Goal: Register for event/course

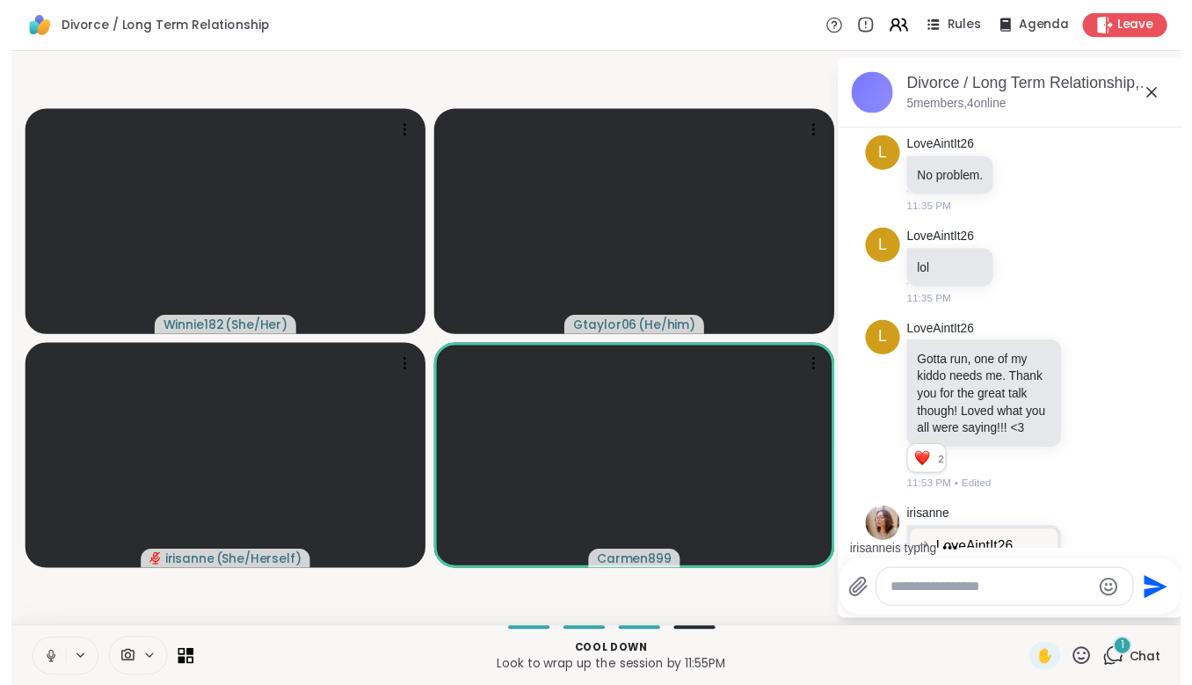
scroll to position [411, 0]
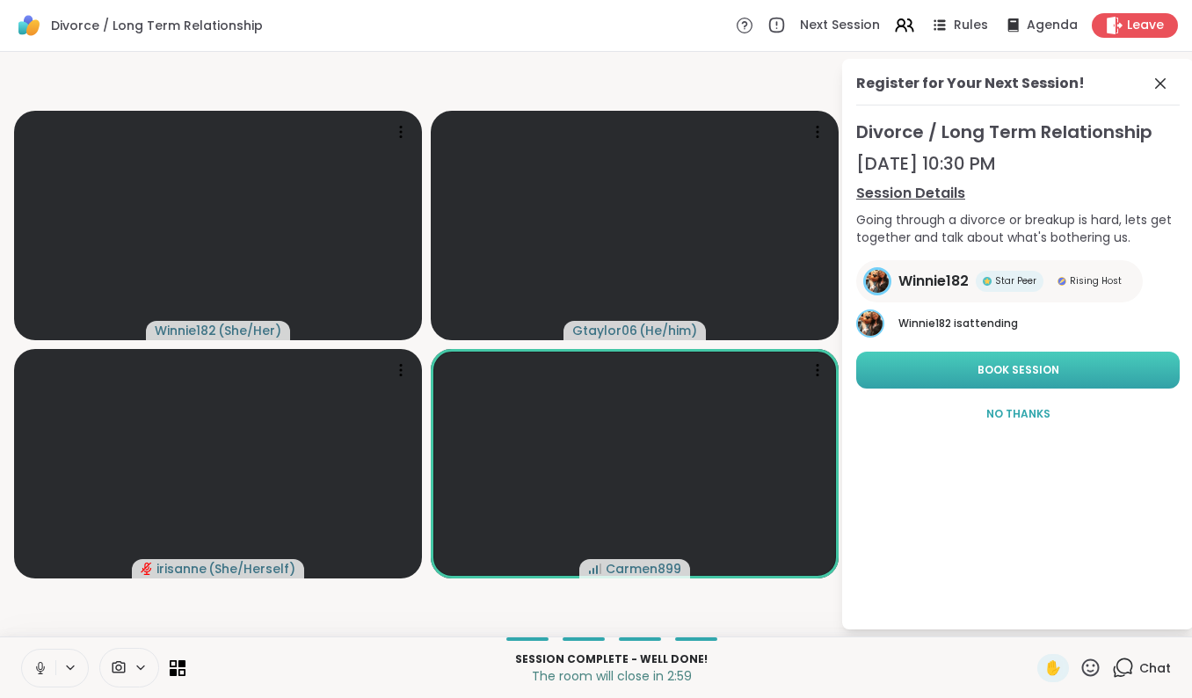
click at [1010, 373] on span "Book Session" at bounding box center [1019, 370] width 82 height 16
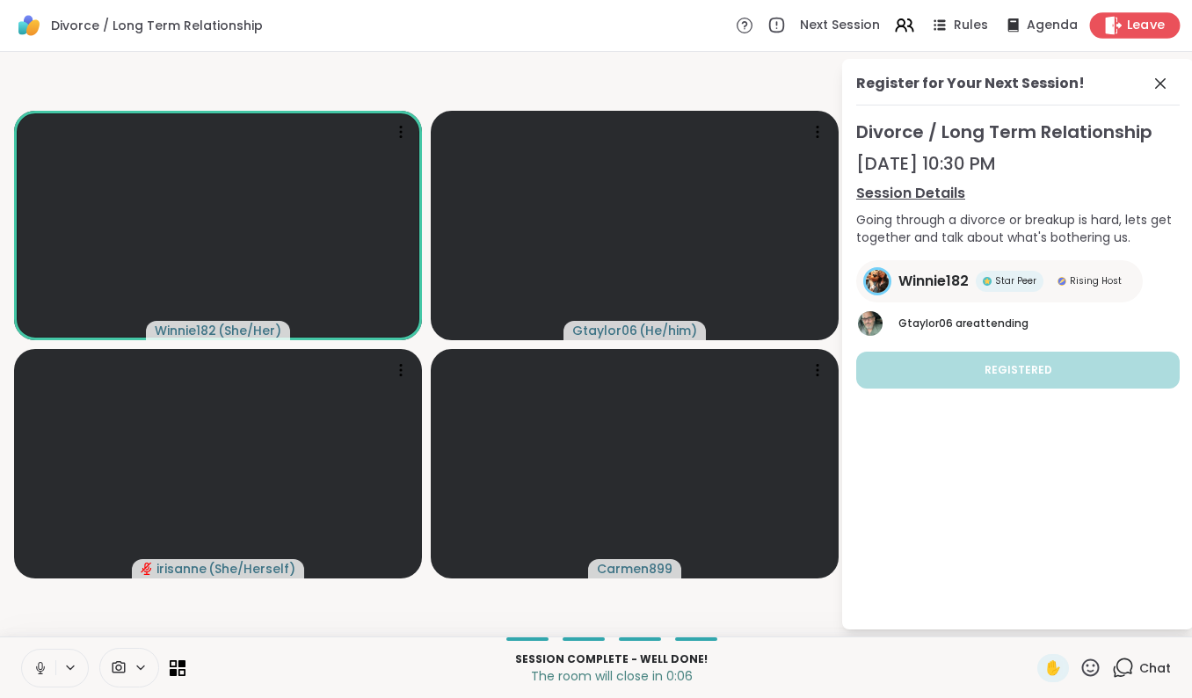
click at [1127, 28] on div "Leave" at bounding box center [1135, 25] width 91 height 26
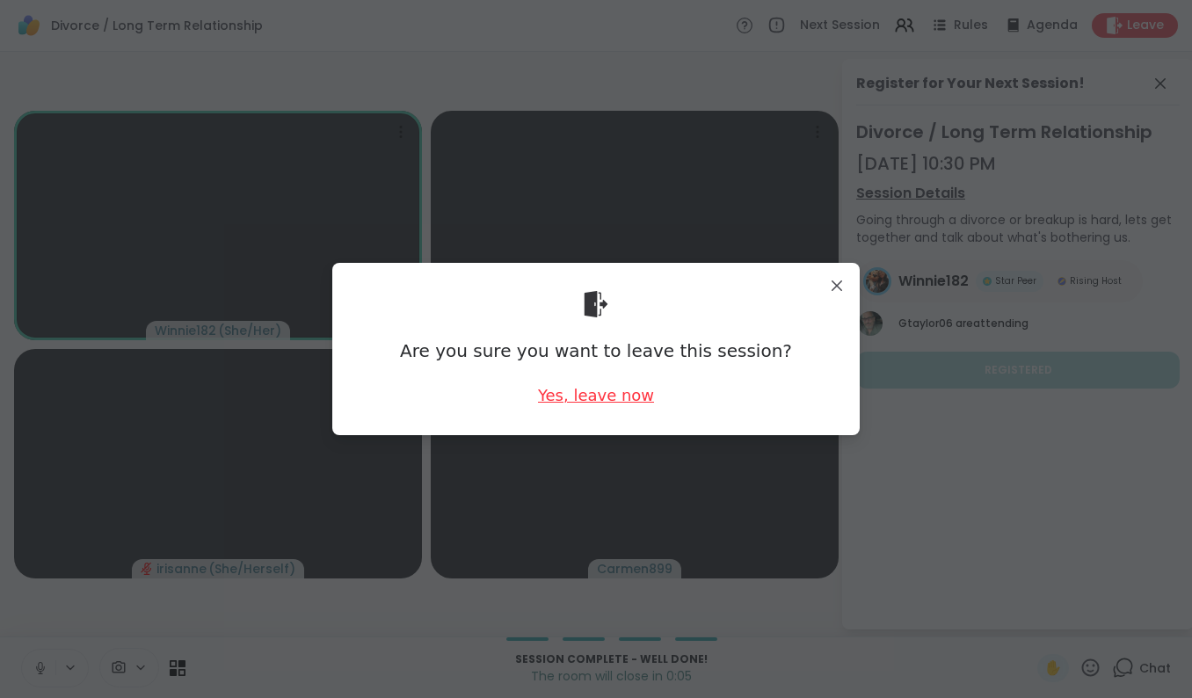
click at [586, 401] on div "Yes, leave now" at bounding box center [596, 395] width 116 height 22
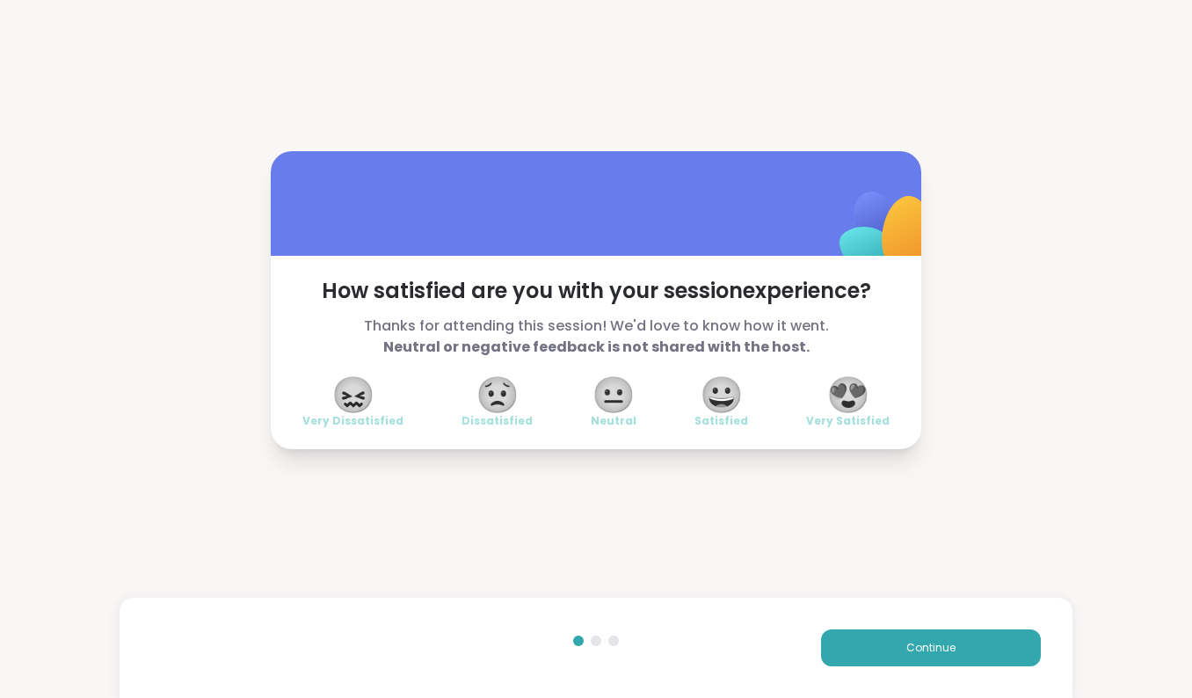
click at [858, 398] on span "😍" at bounding box center [849, 395] width 44 height 32
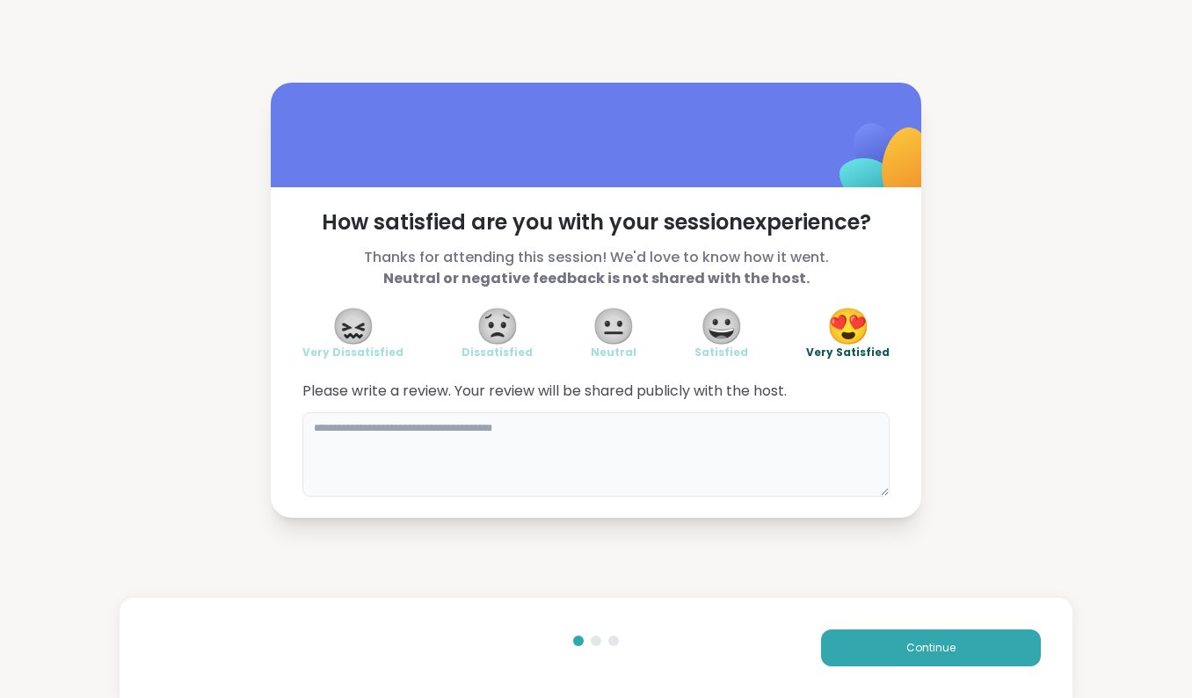
click at [397, 452] on textarea at bounding box center [596, 454] width 587 height 84
type textarea "**********"
click at [858, 640] on button "Continue" at bounding box center [931, 648] width 220 height 37
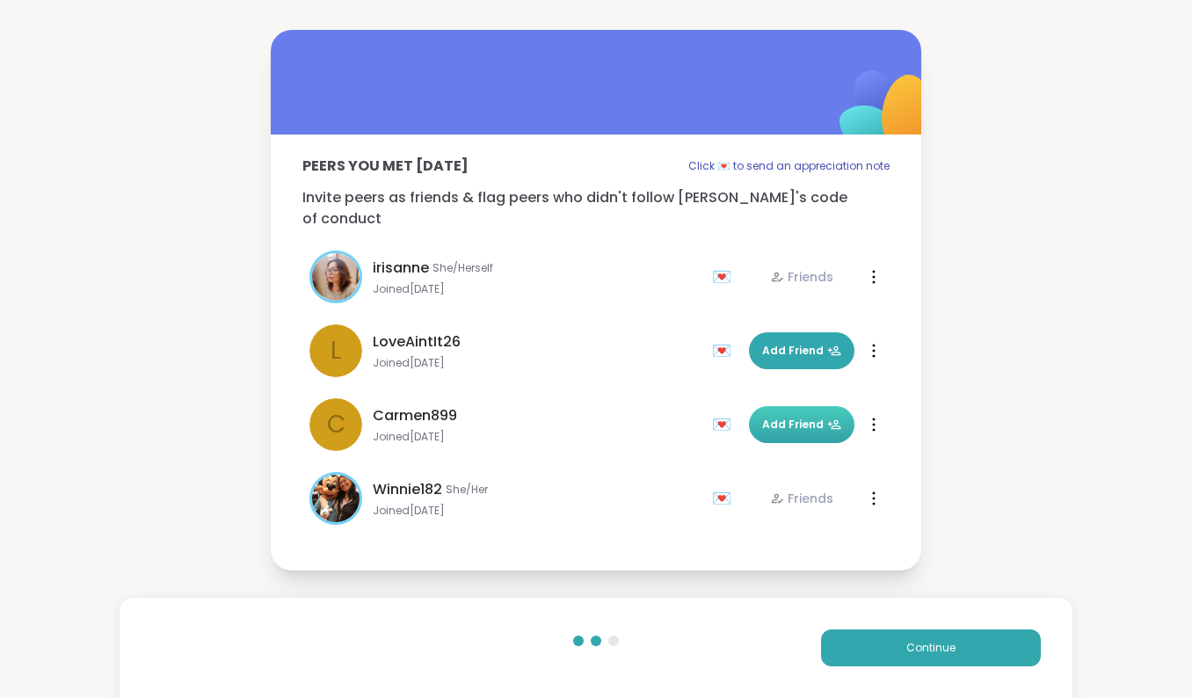
click at [813, 427] on button "Add Friend" at bounding box center [802, 424] width 106 height 37
click at [916, 653] on span "Continue" at bounding box center [931, 648] width 49 height 16
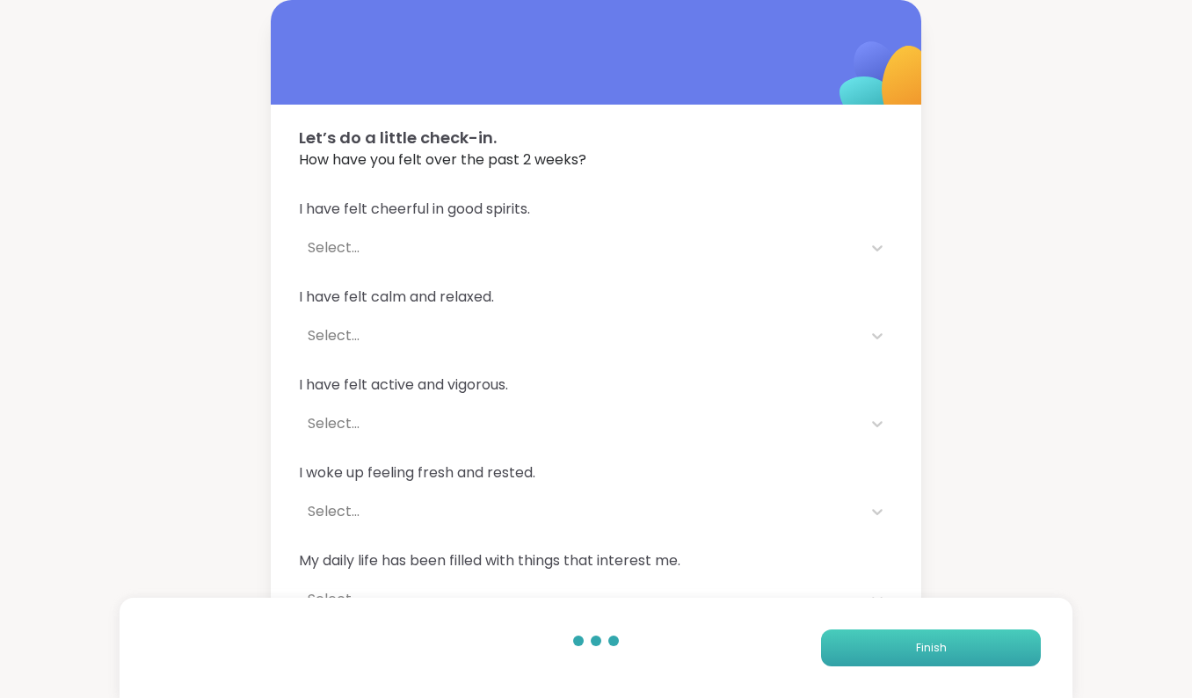
click at [916, 653] on span "Finish" at bounding box center [931, 648] width 31 height 16
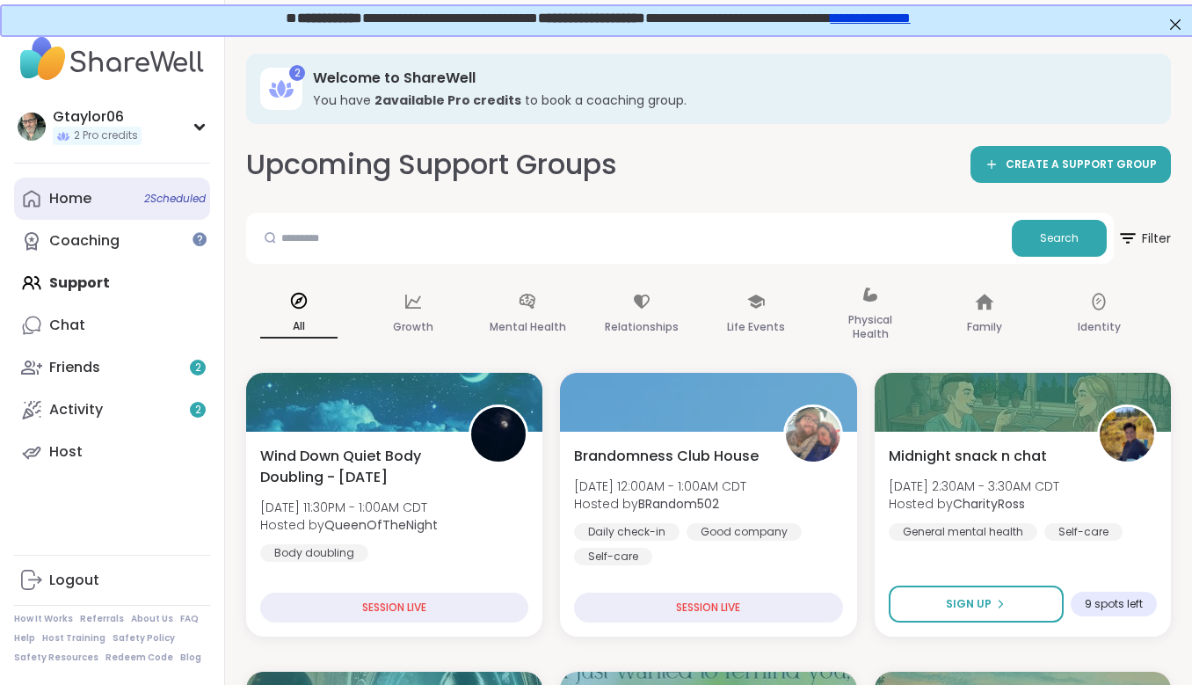
click at [152, 199] on span "2 Scheduled" at bounding box center [175, 199] width 62 height 14
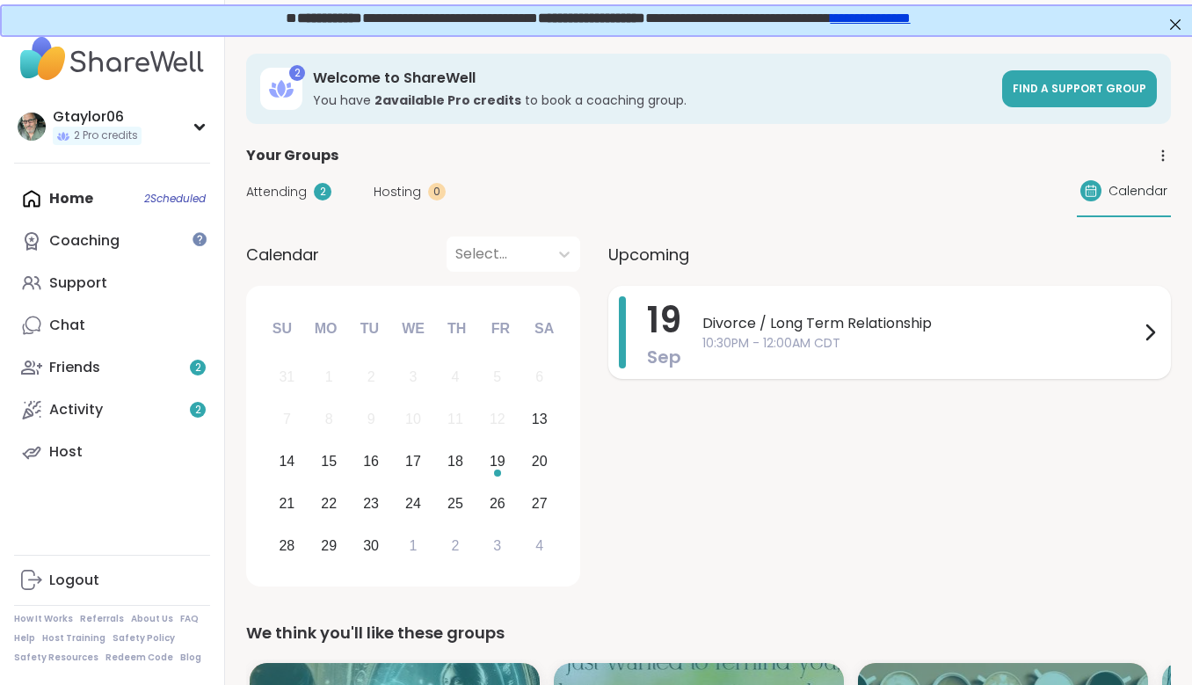
click at [791, 328] on span "Divorce / Long Term Relationship" at bounding box center [921, 323] width 437 height 21
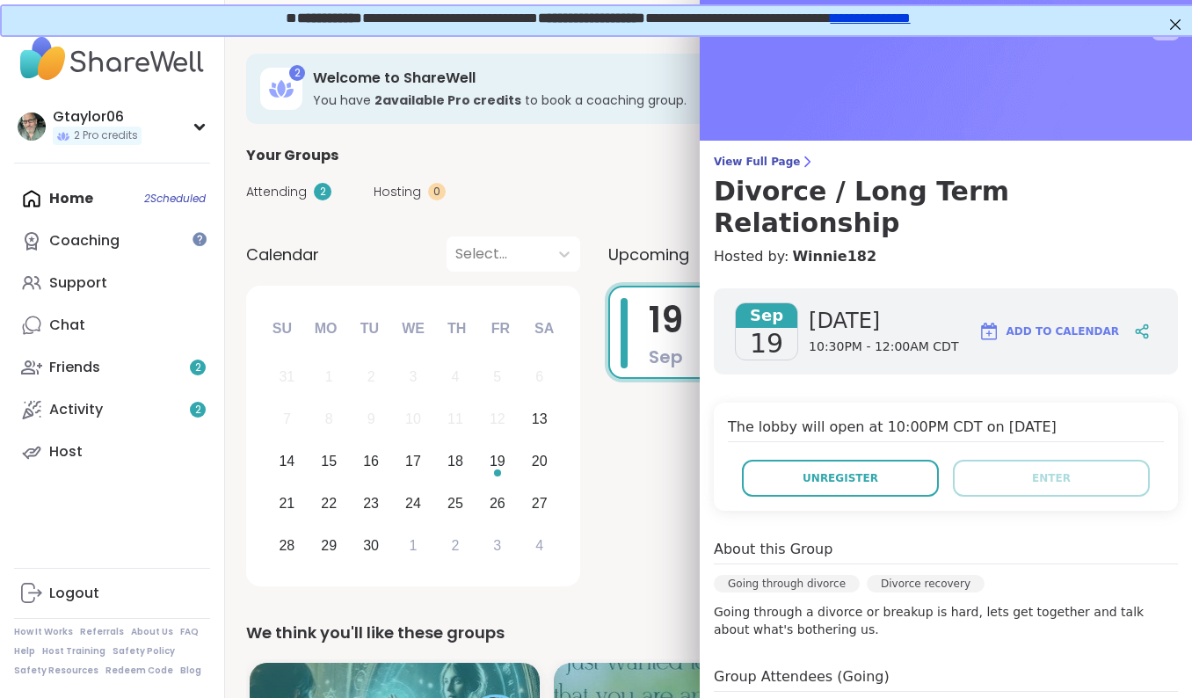
click at [1047, 324] on span "Add to Calendar" at bounding box center [1063, 332] width 113 height 16
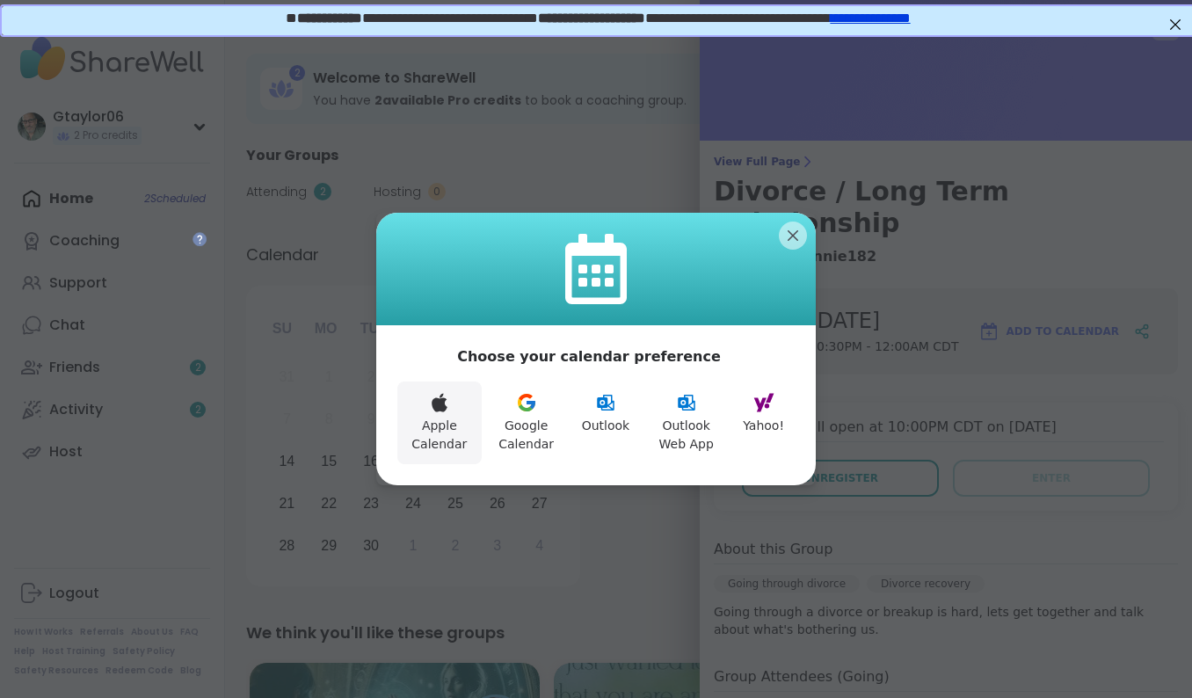
click at [451, 415] on button "Apple Calendar" at bounding box center [439, 423] width 84 height 83
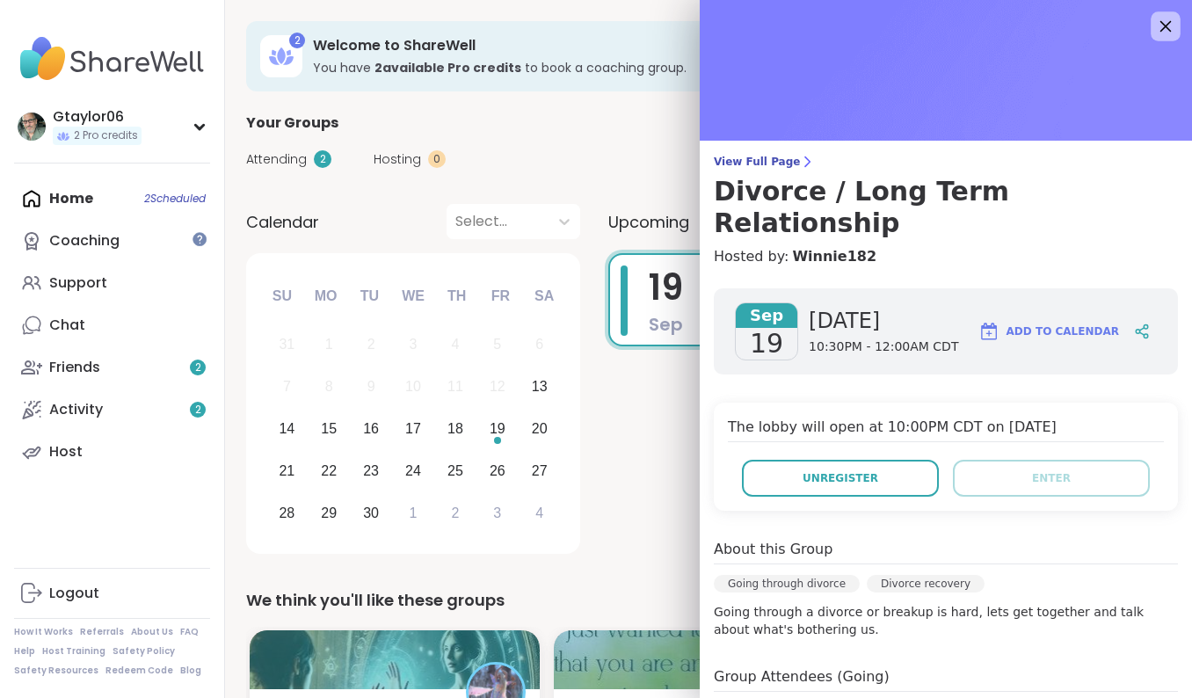
click at [1155, 26] on icon at bounding box center [1166, 26] width 22 height 22
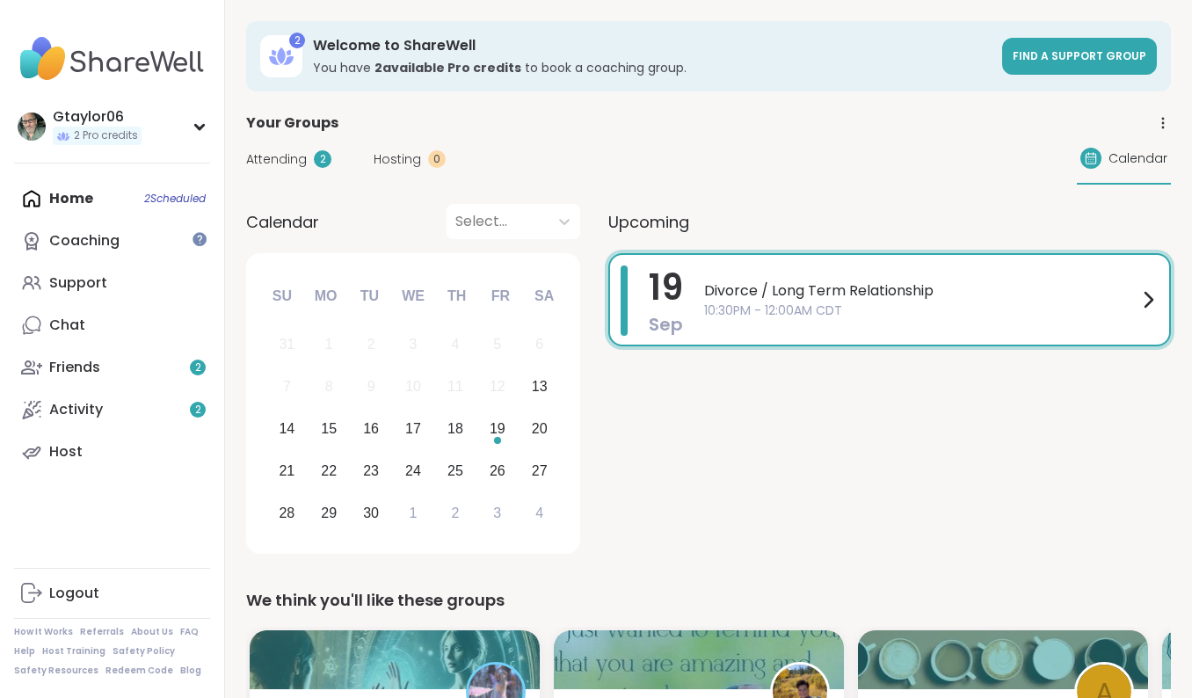
click at [286, 155] on span "Attending" at bounding box center [276, 159] width 61 height 18
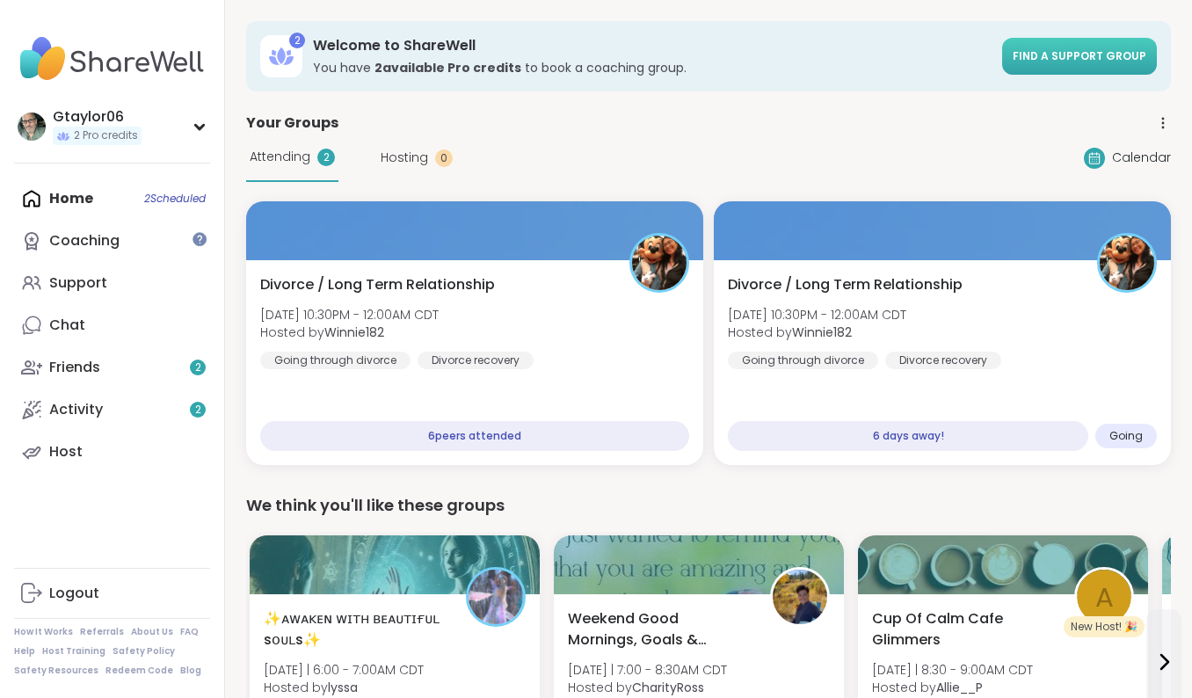
click at [1048, 57] on span "Find a support group" at bounding box center [1080, 55] width 134 height 15
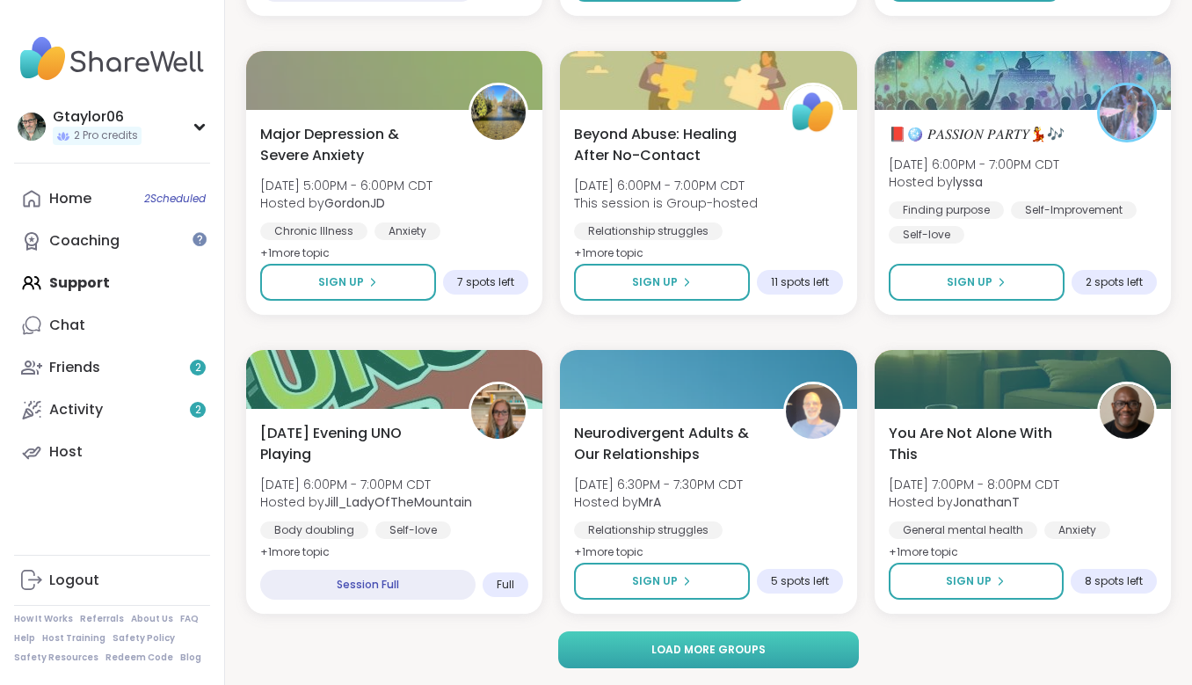
click at [739, 640] on button "Load more groups" at bounding box center [709, 649] width 302 height 37
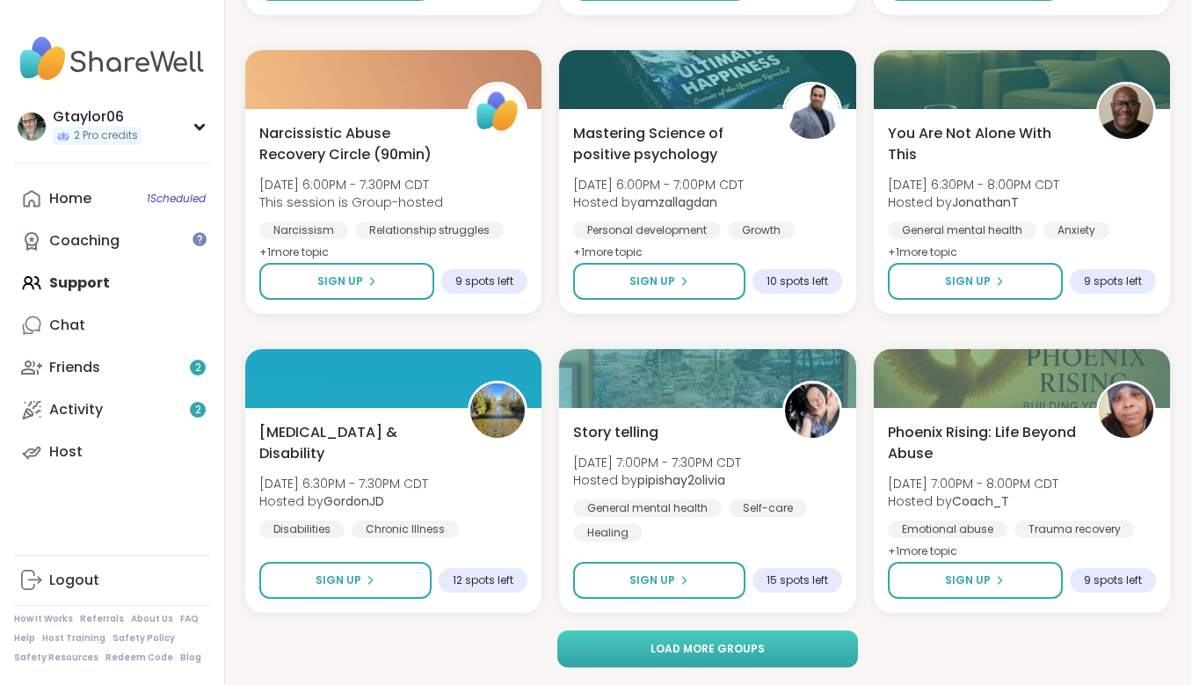
scroll to position [6900, 1]
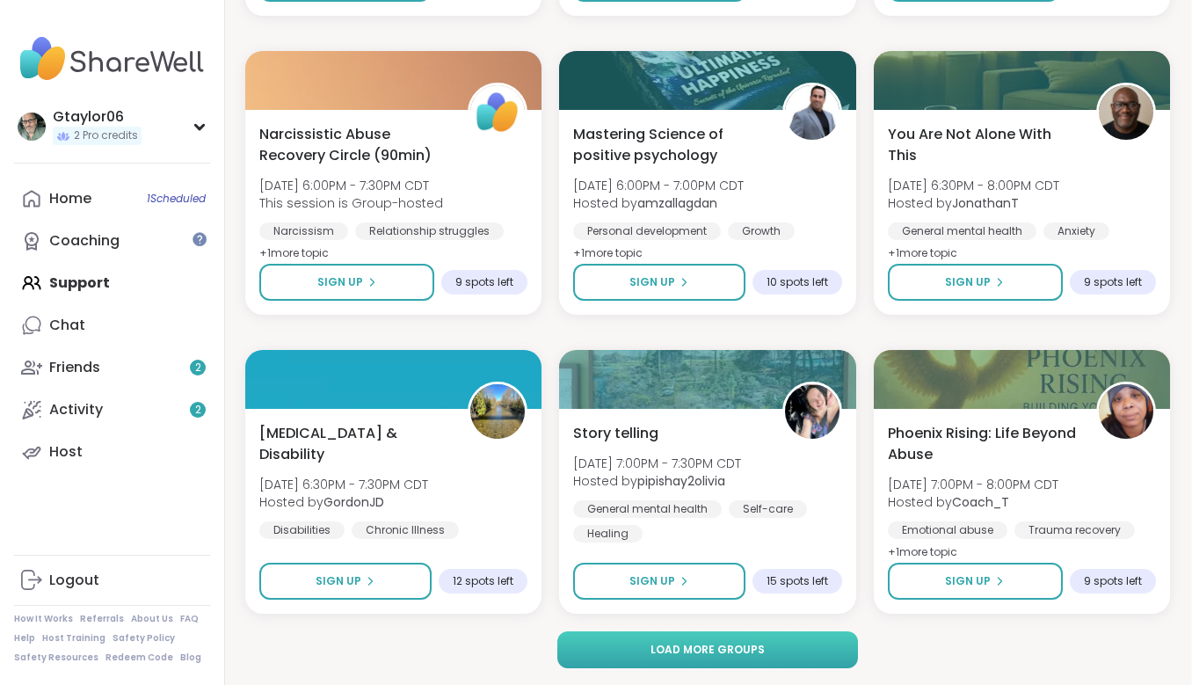
click at [726, 651] on span "Load more groups" at bounding box center [708, 650] width 114 height 16
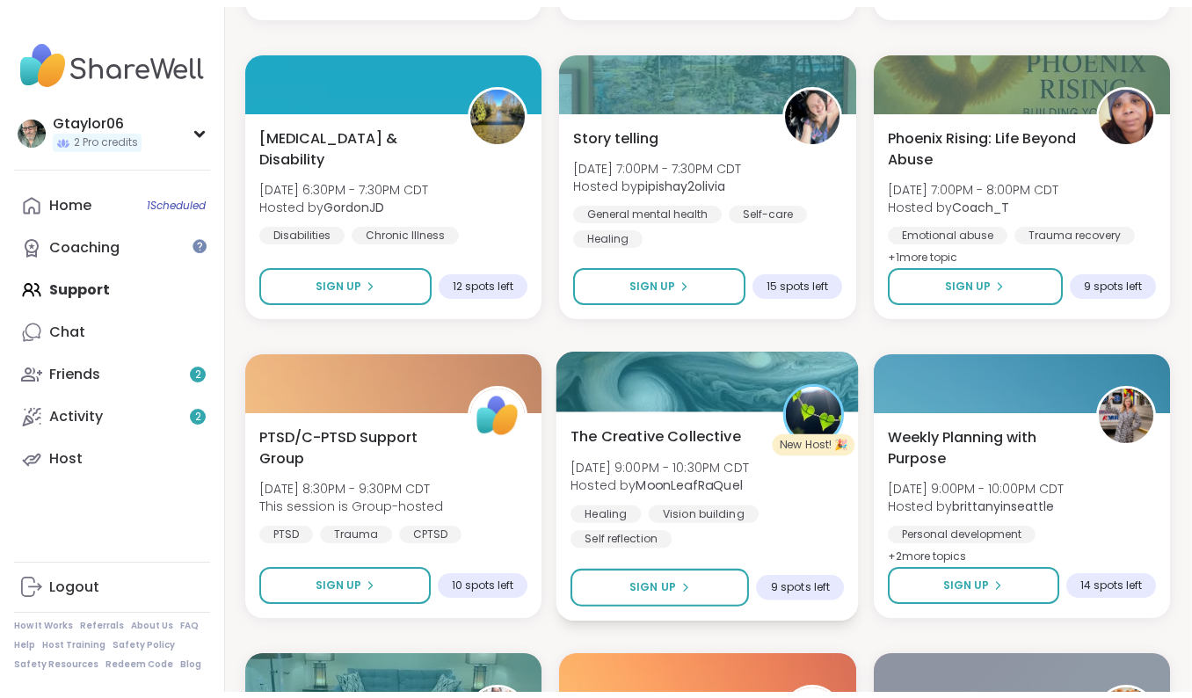
scroll to position [7203, 1]
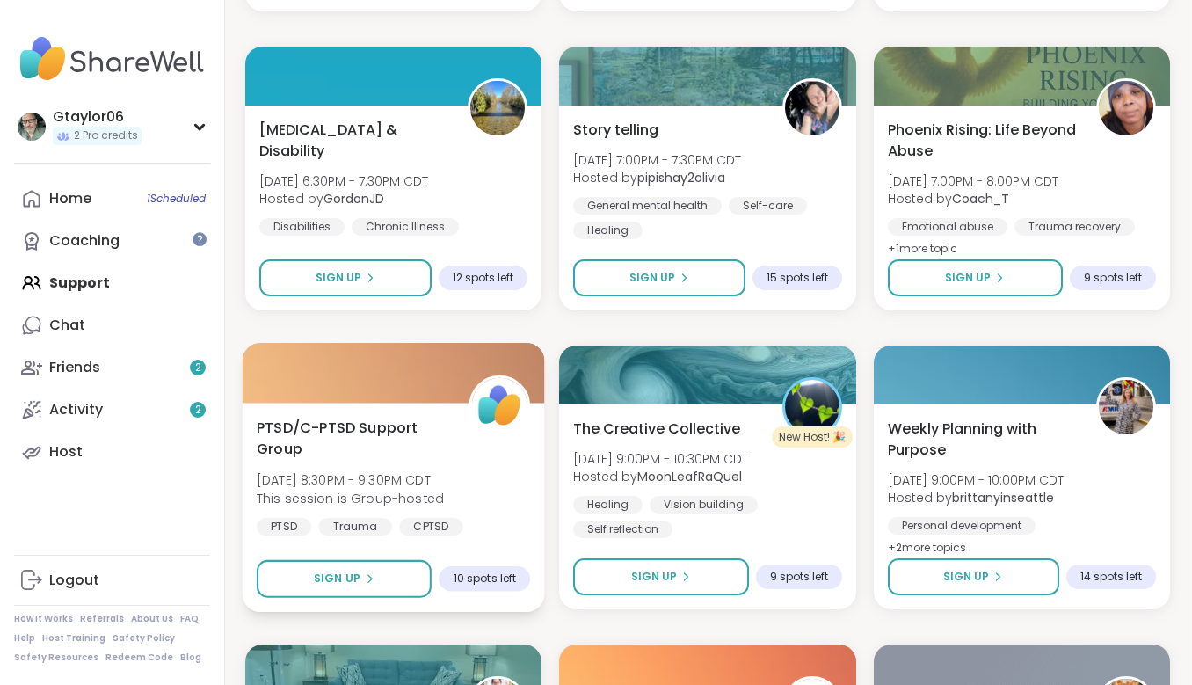
click at [338, 423] on span "PTSD/C-PTSD Support Group" at bounding box center [353, 438] width 193 height 43
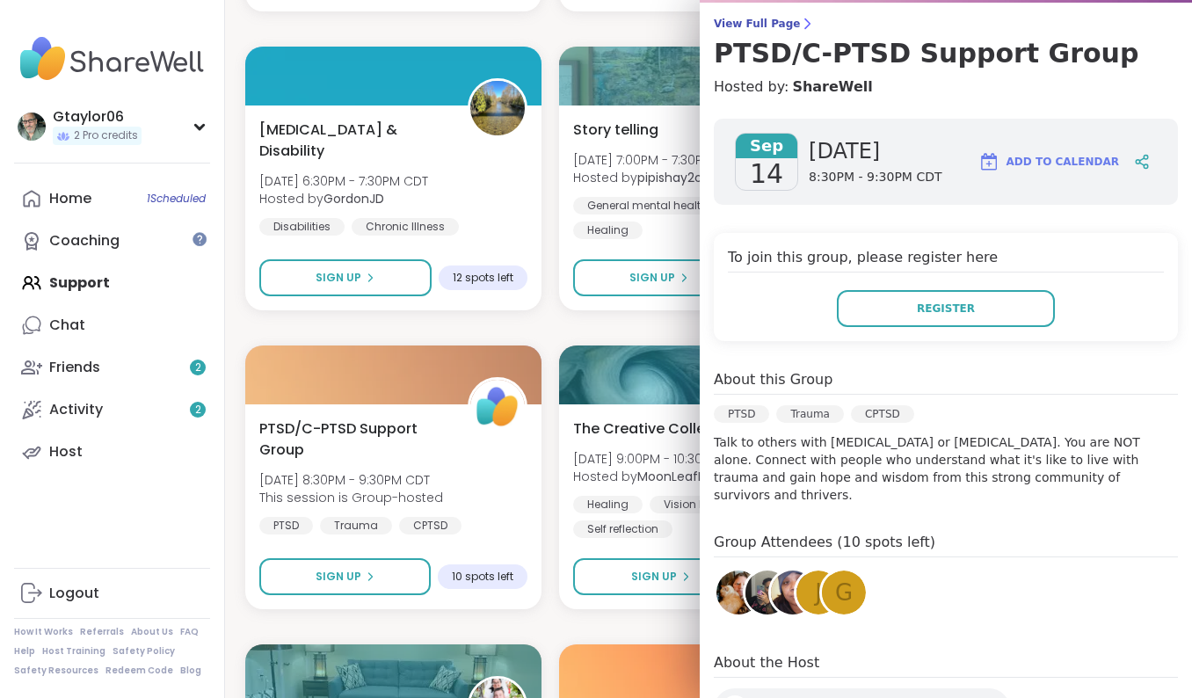
scroll to position [140, 0]
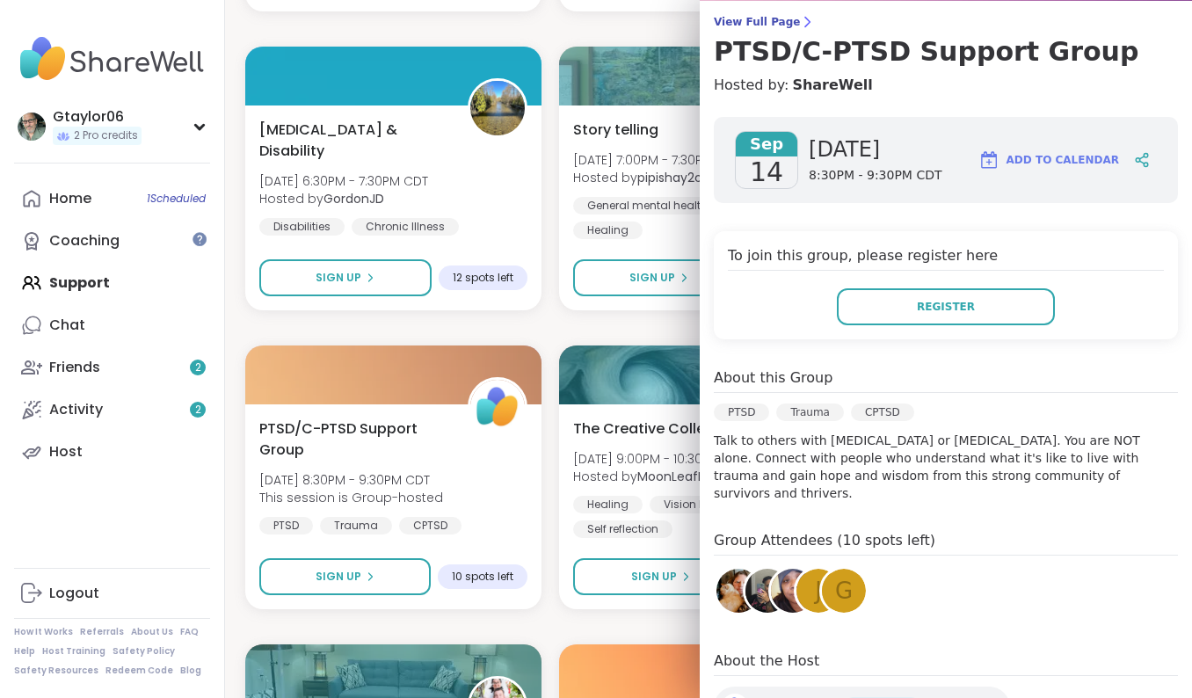
click at [733, 572] on img at bounding box center [739, 591] width 44 height 44
click at [767, 569] on img at bounding box center [768, 591] width 44 height 44
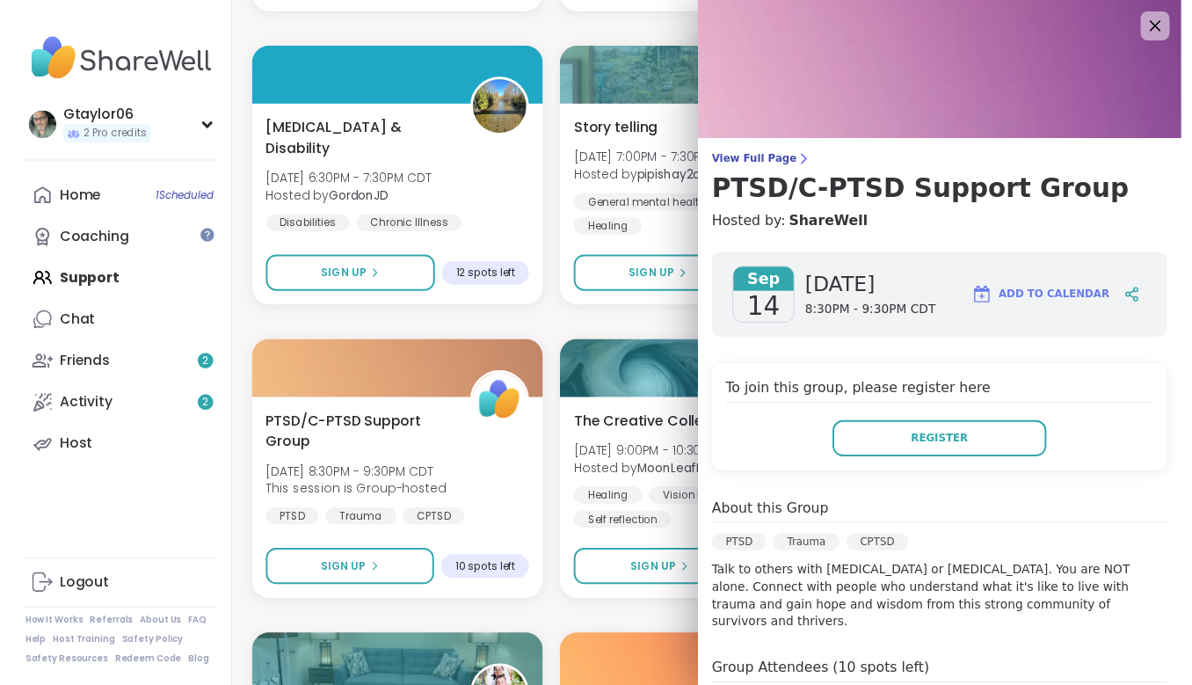
scroll to position [0, 0]
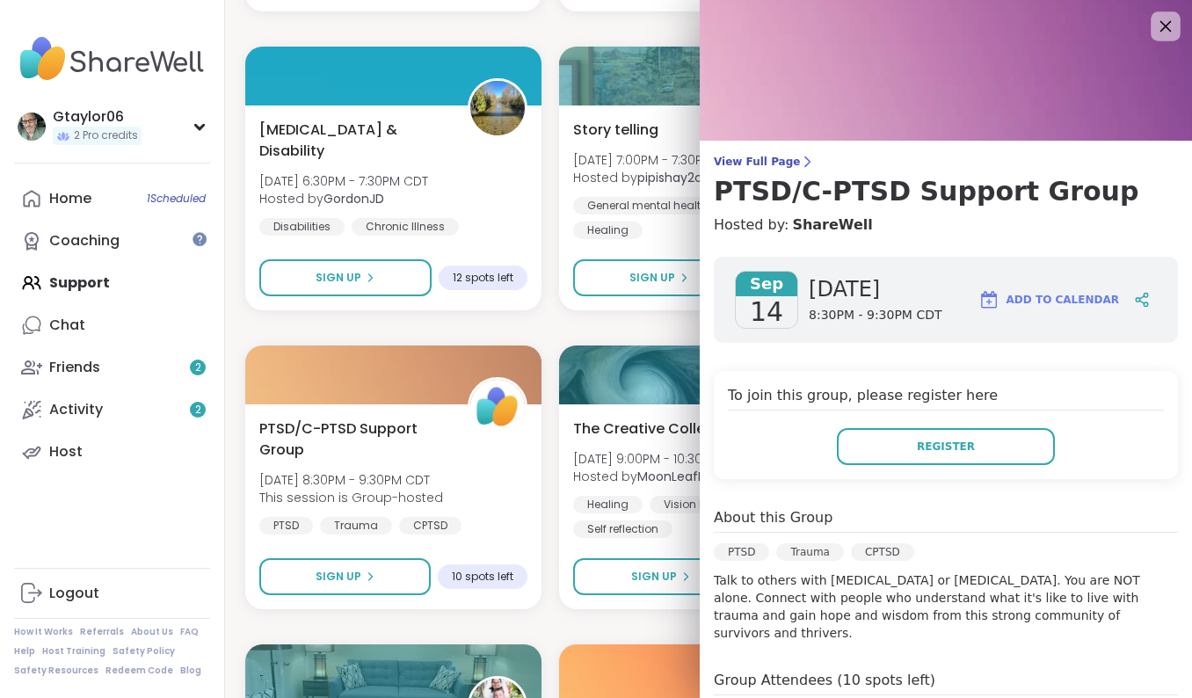
click at [1159, 30] on icon at bounding box center [1166, 26] width 22 height 22
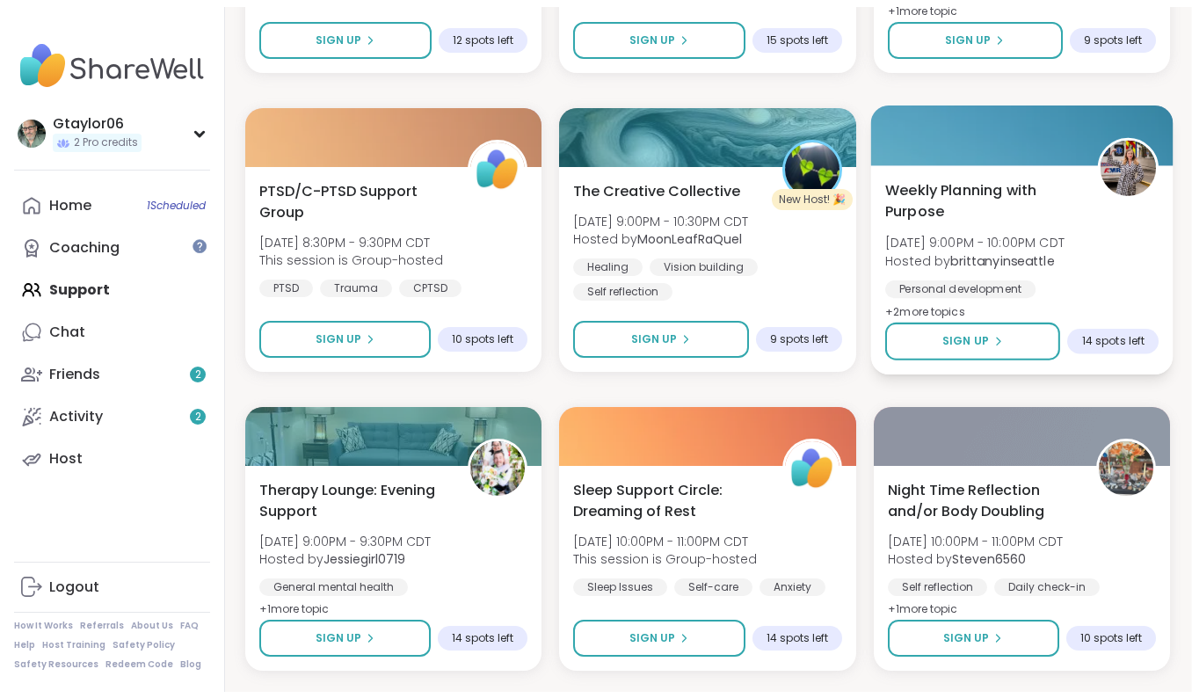
scroll to position [7450, 1]
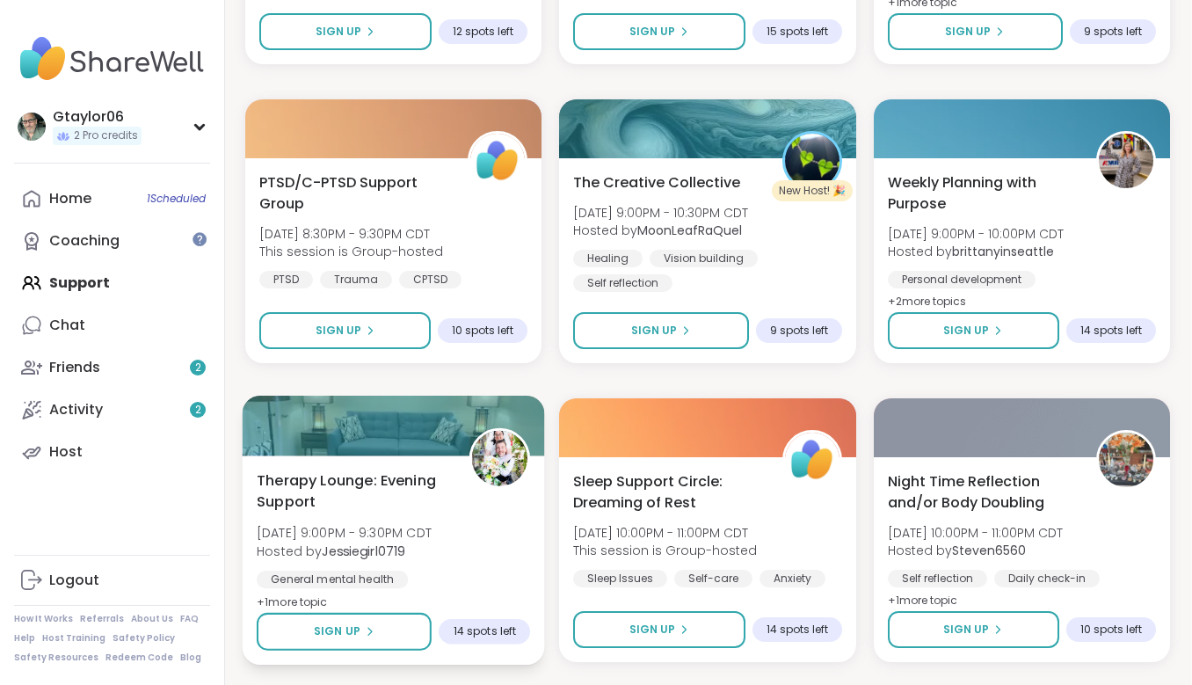
click at [326, 484] on span "Therapy Lounge: Evening Support" at bounding box center [353, 491] width 193 height 43
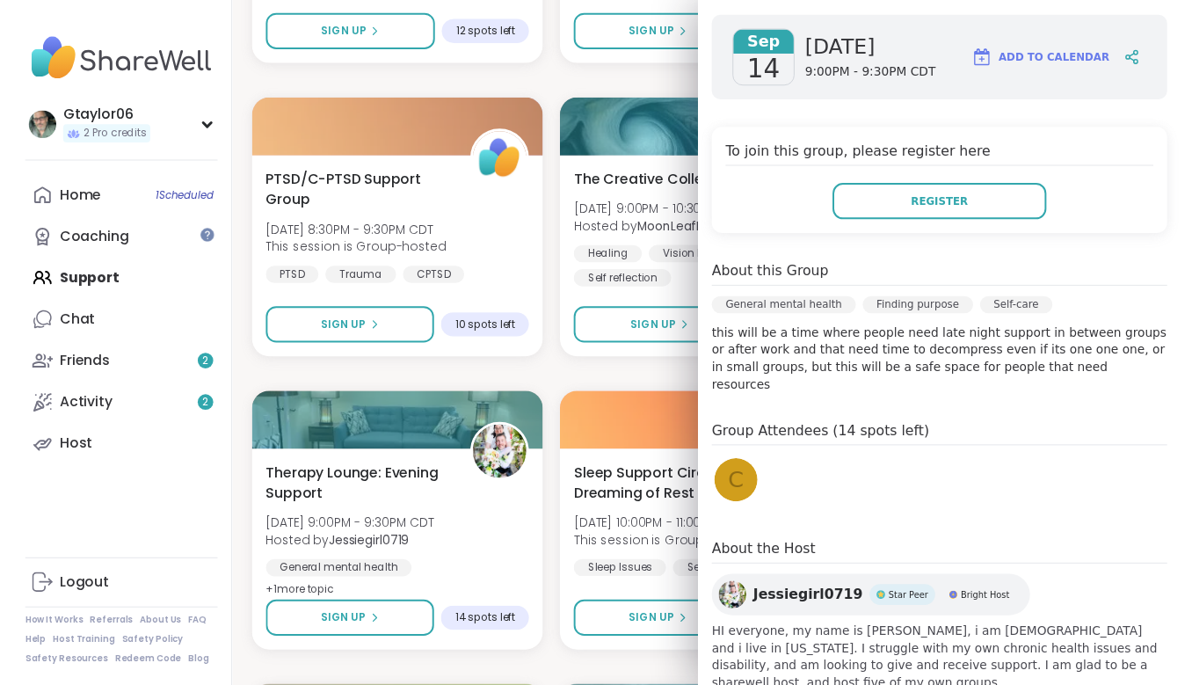
scroll to position [273, 0]
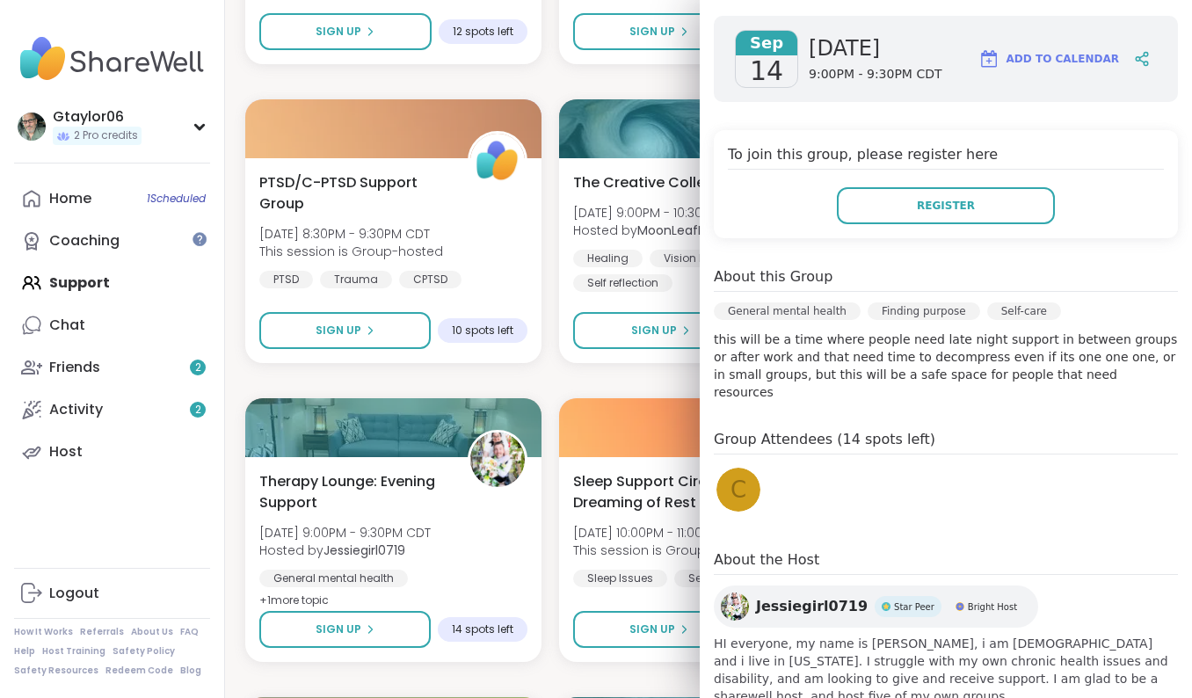
click at [733, 473] on span "C" at bounding box center [739, 490] width 16 height 34
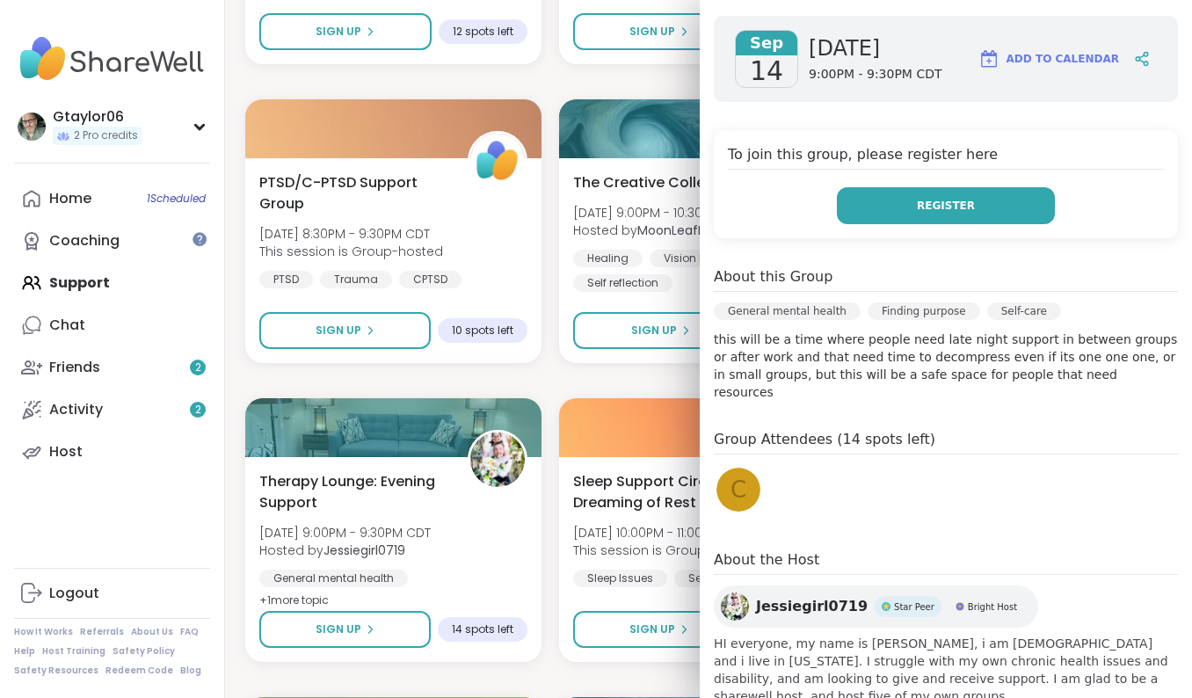
click at [940, 198] on span "Register" at bounding box center [946, 206] width 58 height 16
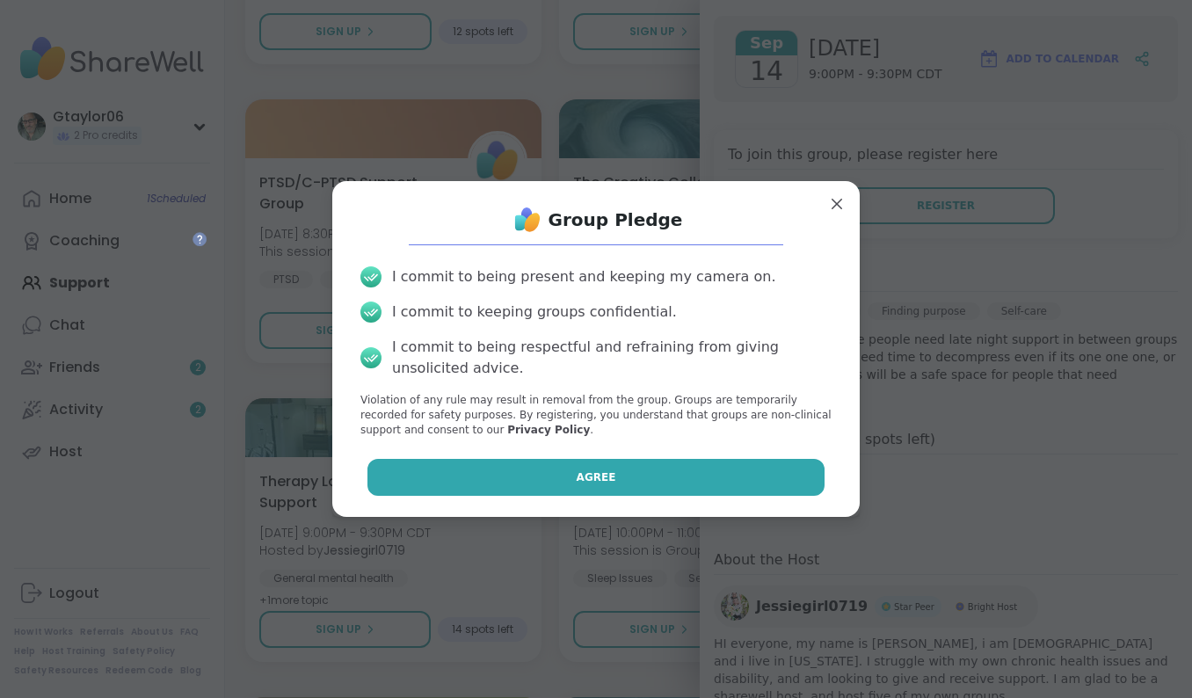
click at [606, 470] on span "Agree" at bounding box center [597, 478] width 40 height 16
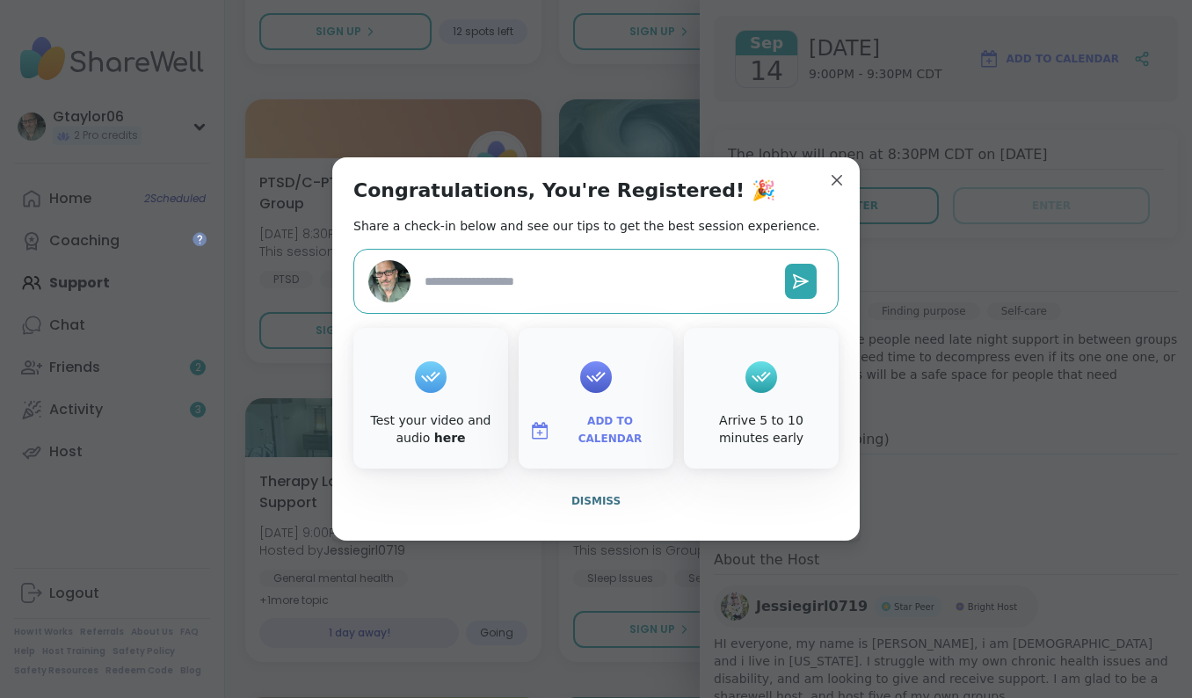
click at [602, 382] on icon at bounding box center [596, 376] width 28 height 27
click at [602, 427] on span "Add to Calendar" at bounding box center [611, 430] width 106 height 34
click at [591, 236] on button "Apple Calendar" at bounding box center [596, 233] width 134 height 39
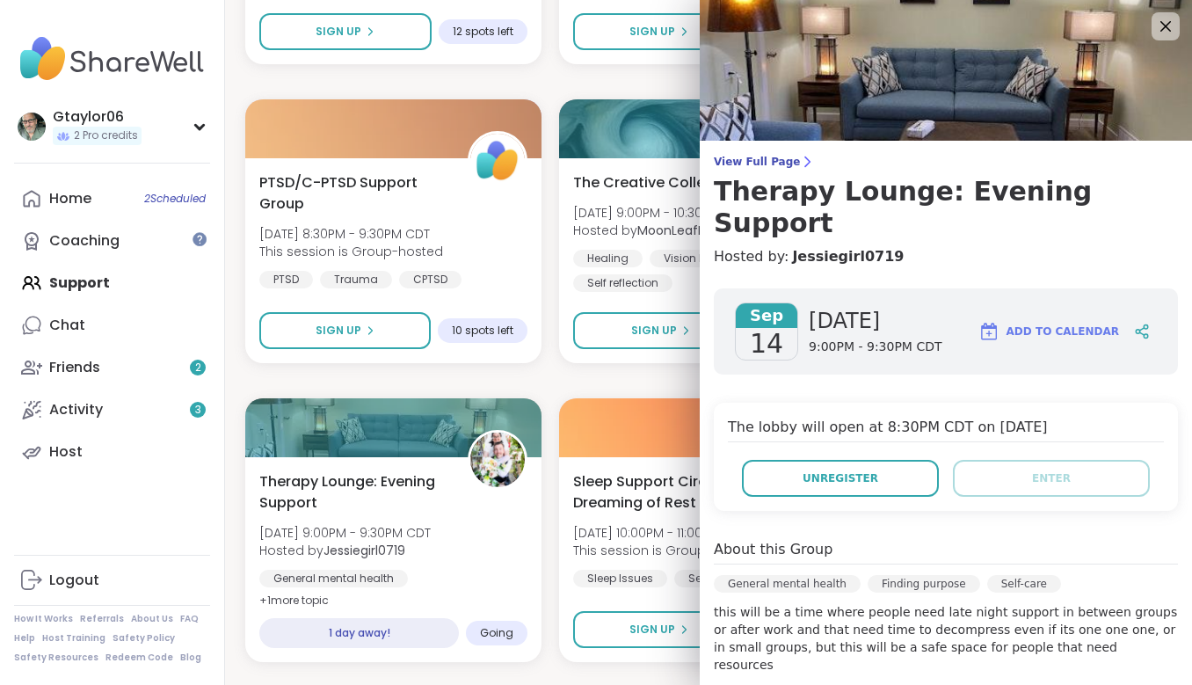
scroll to position [0, 0]
click at [1155, 26] on icon at bounding box center [1166, 26] width 22 height 22
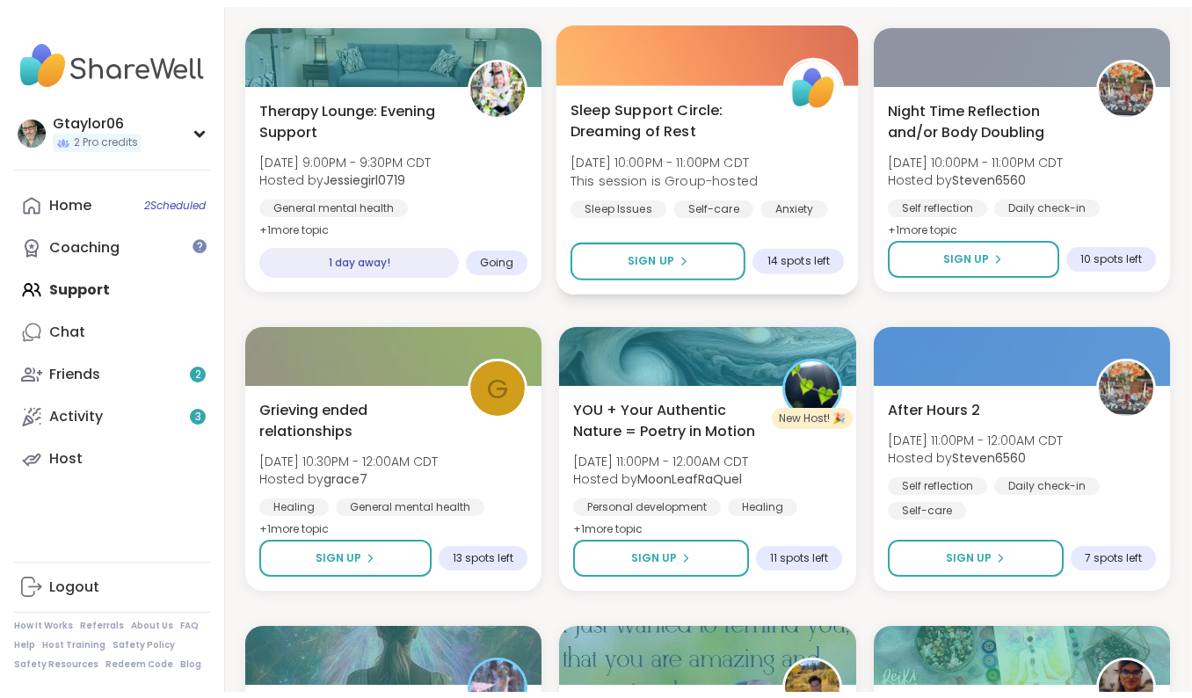
scroll to position [7829, 1]
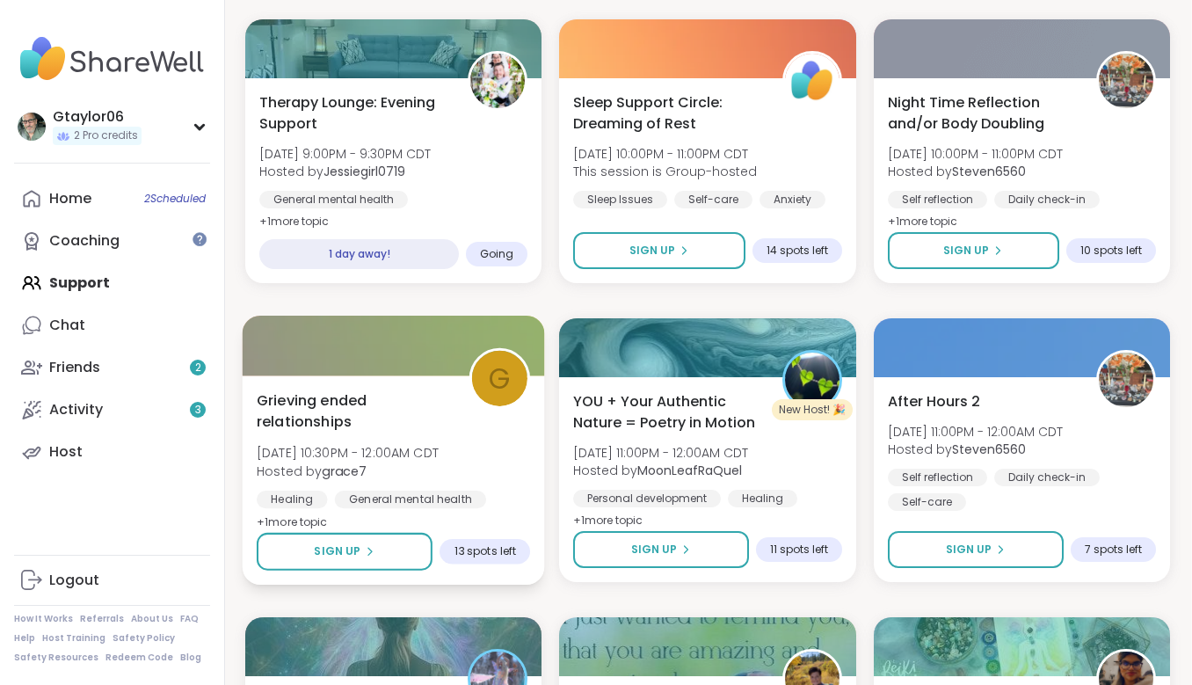
click at [326, 449] on span "Sun, Sep 14 | 10:30PM - 12:00AM CDT" at bounding box center [348, 453] width 182 height 18
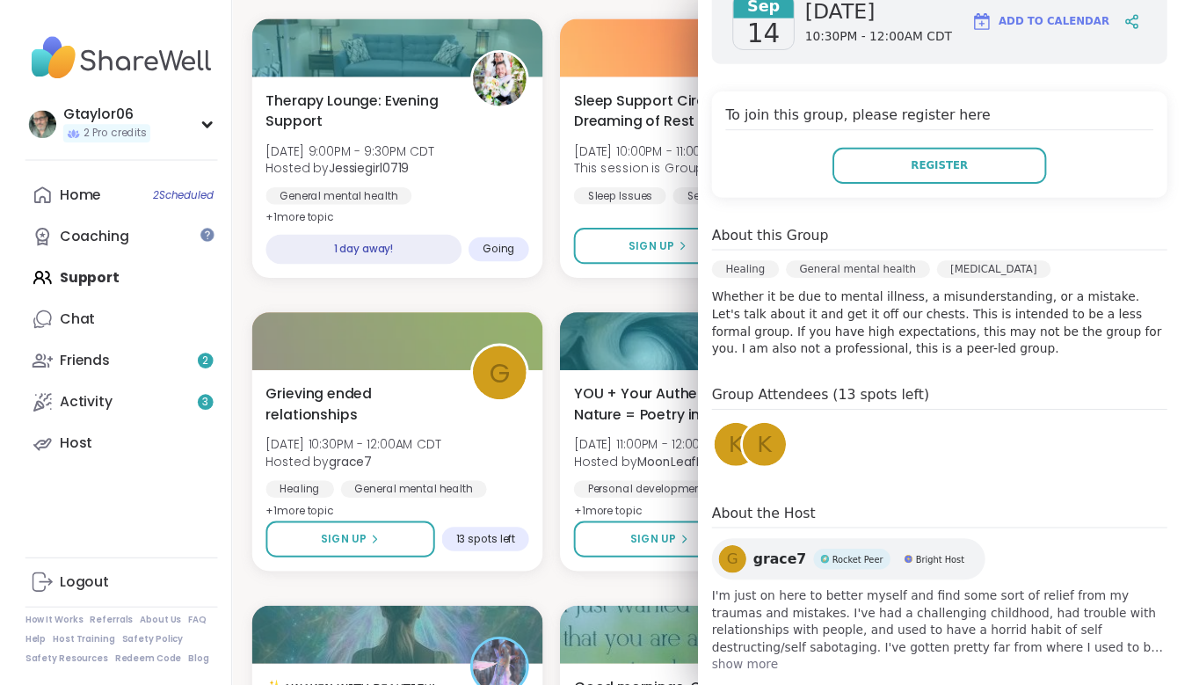
scroll to position [281, 0]
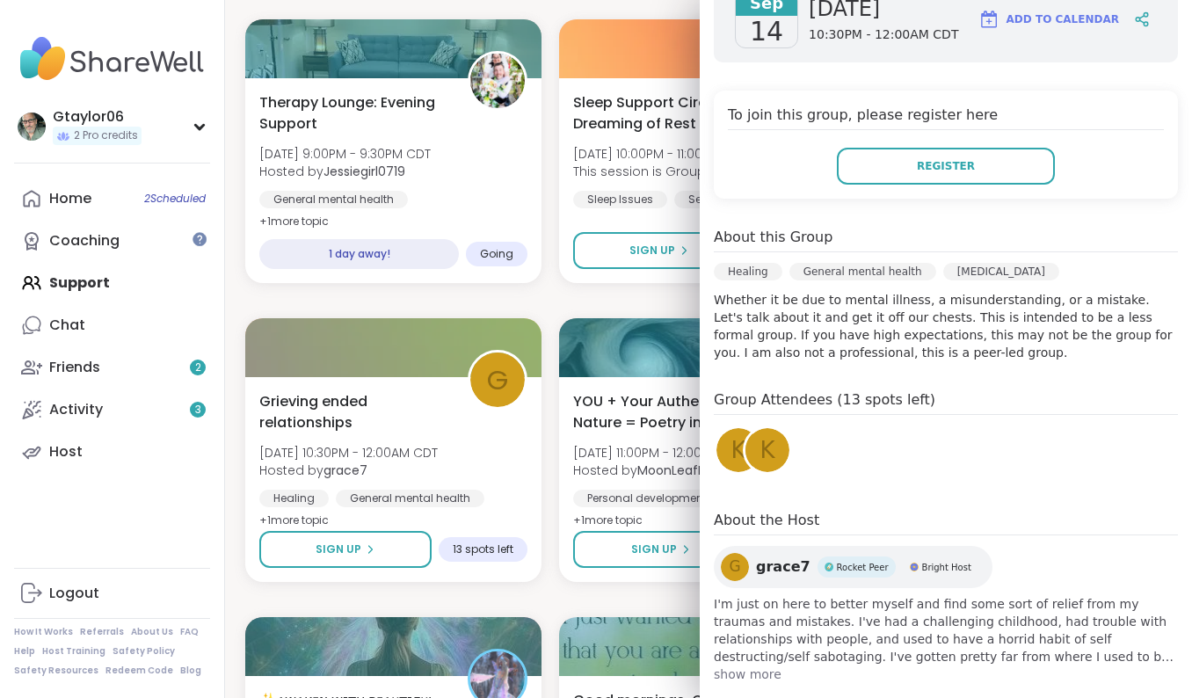
click at [740, 456] on span "k" at bounding box center [738, 451] width 15 height 34
click at [929, 166] on span "Register" at bounding box center [946, 166] width 58 height 16
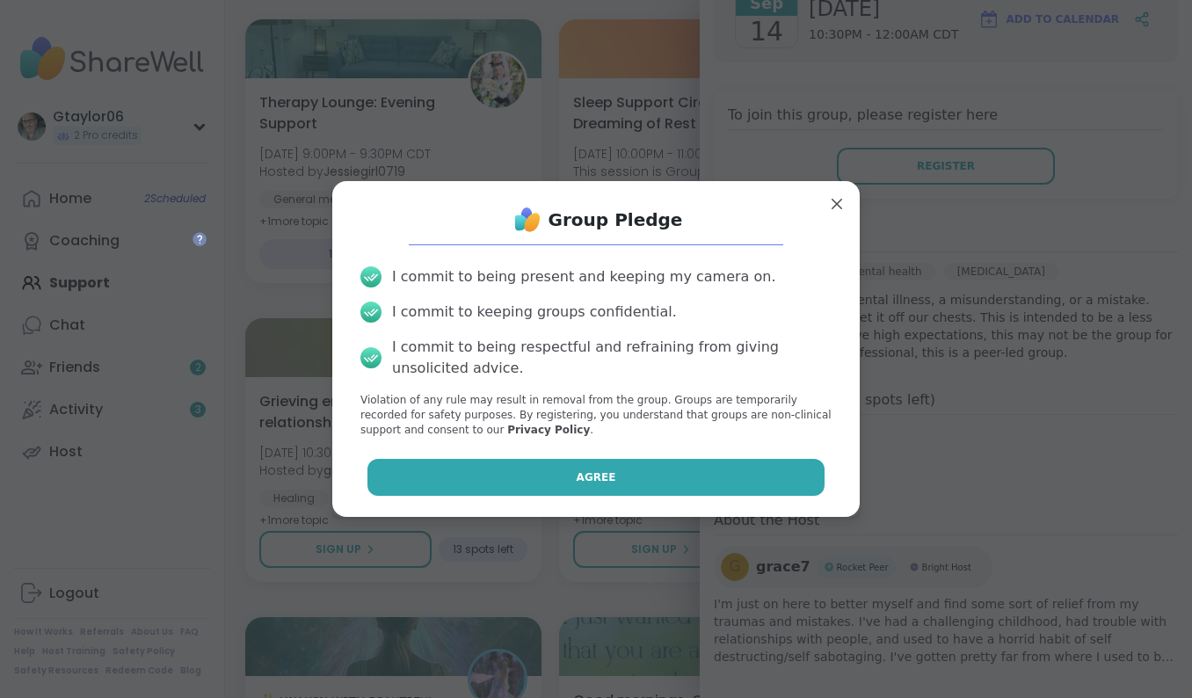
click at [614, 464] on button "Agree" at bounding box center [597, 477] width 458 height 37
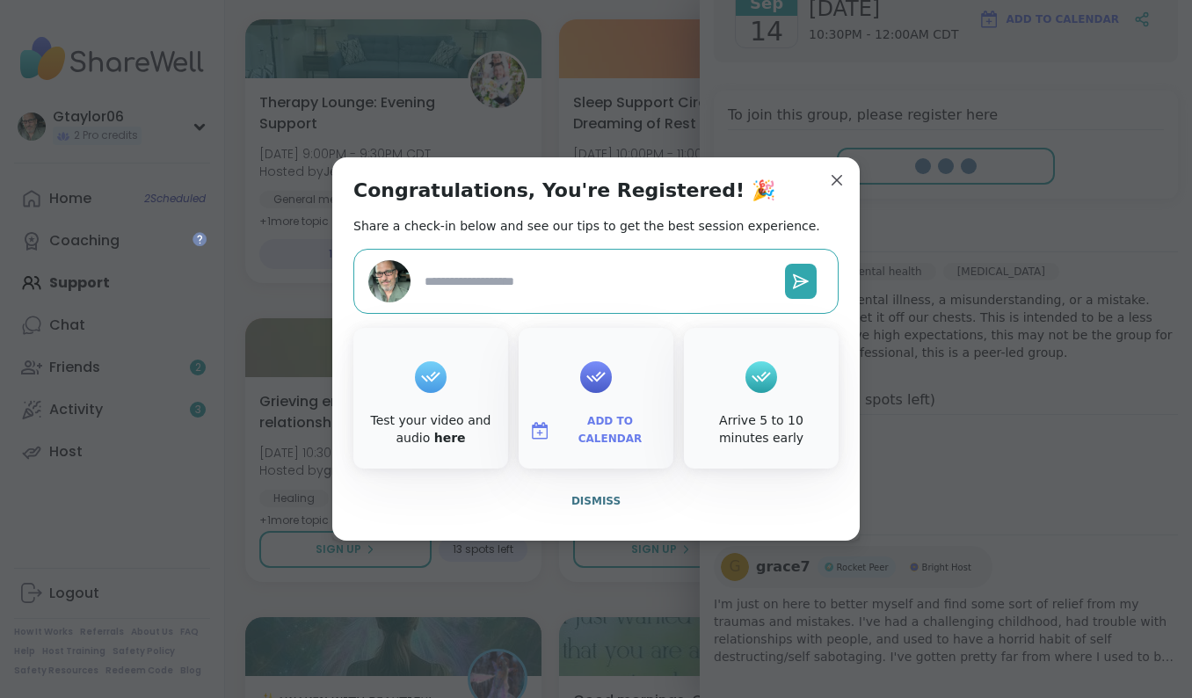
type textarea "*"
click at [603, 374] on icon at bounding box center [596, 377] width 19 height 11
click at [603, 429] on span "Add to Calendar" at bounding box center [611, 430] width 106 height 34
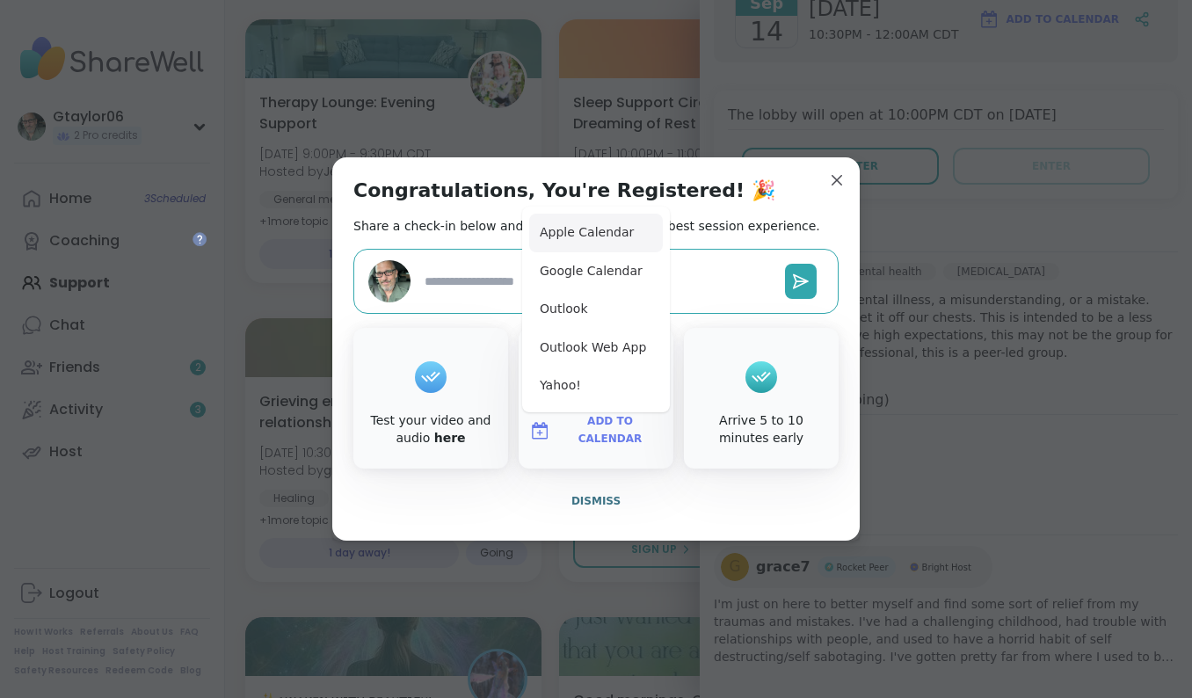
click at [593, 230] on button "Apple Calendar" at bounding box center [596, 233] width 134 height 39
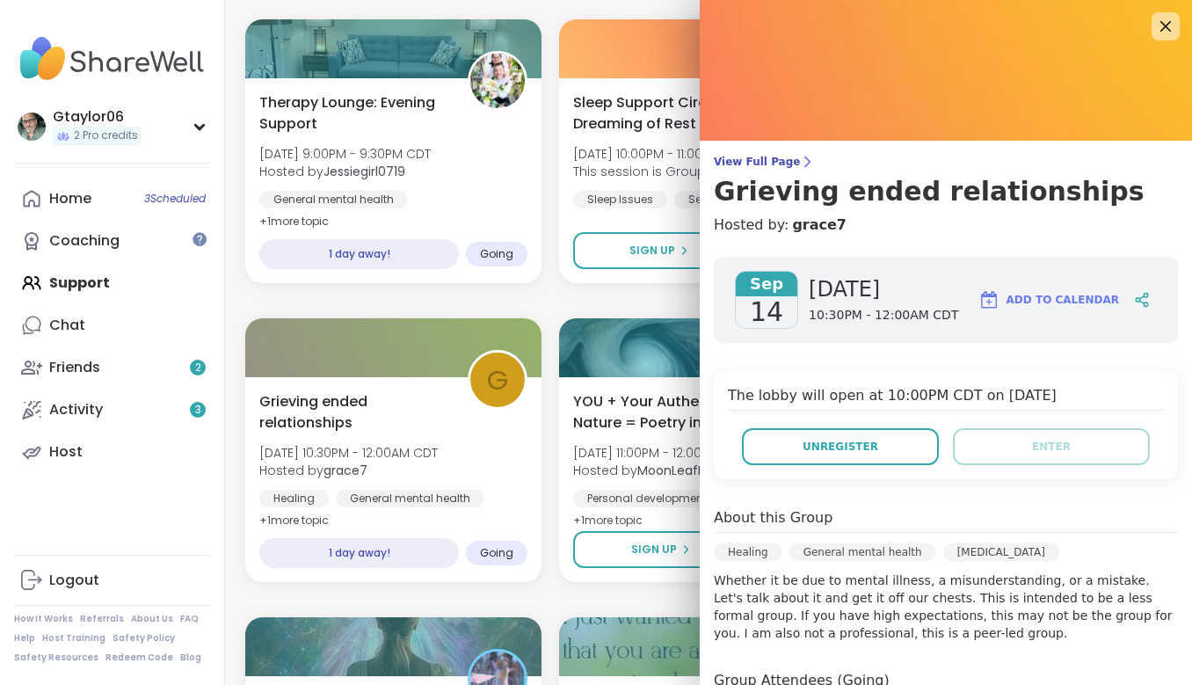
scroll to position [0, 0]
click at [1161, 24] on icon at bounding box center [1166, 26] width 11 height 11
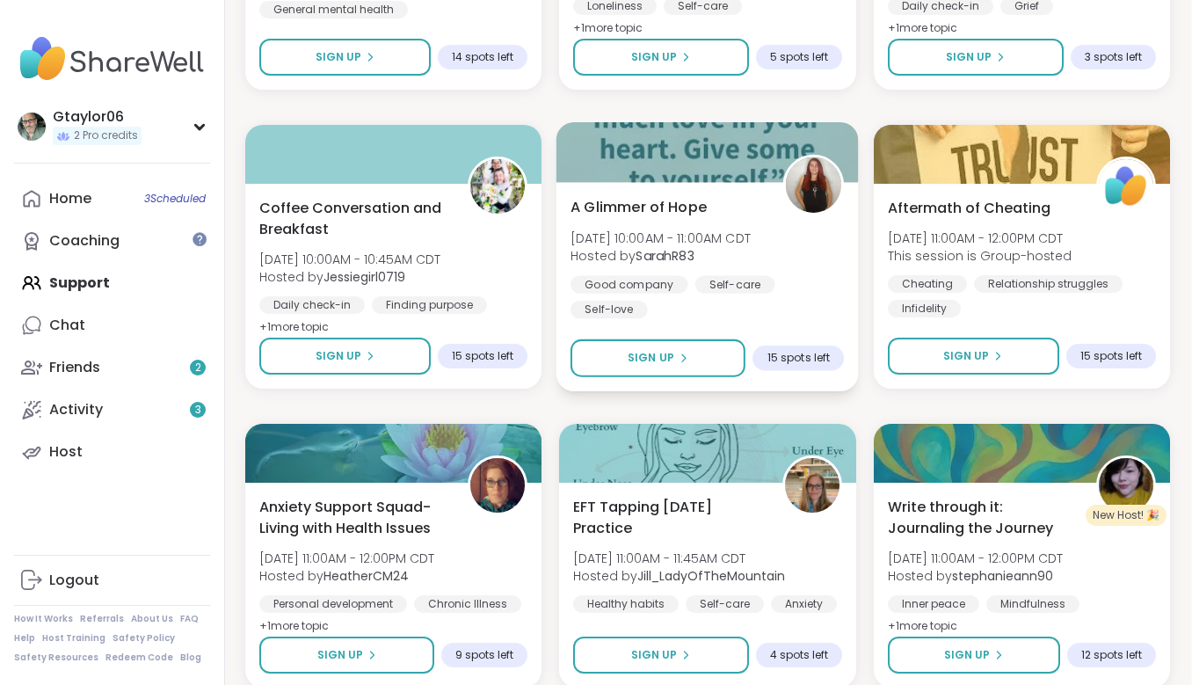
scroll to position [9221, 1]
